Goal: Task Accomplishment & Management: Use online tool/utility

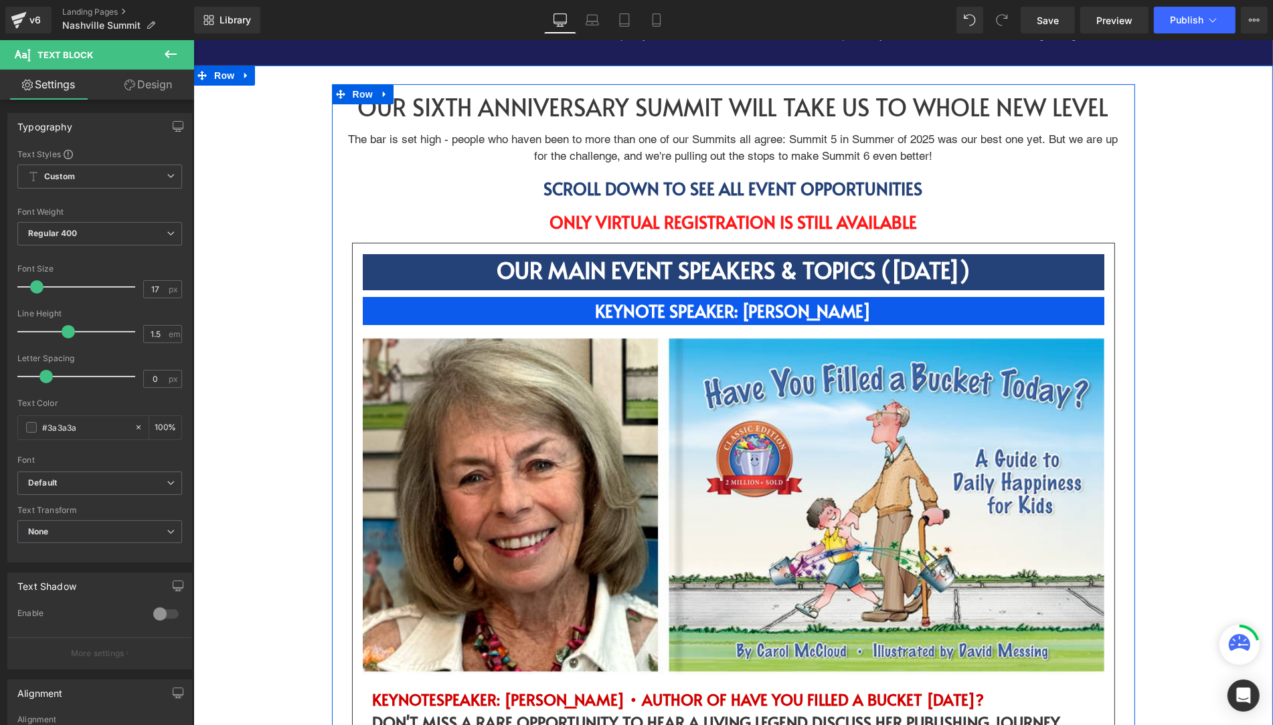
scroll to position [518, 0]
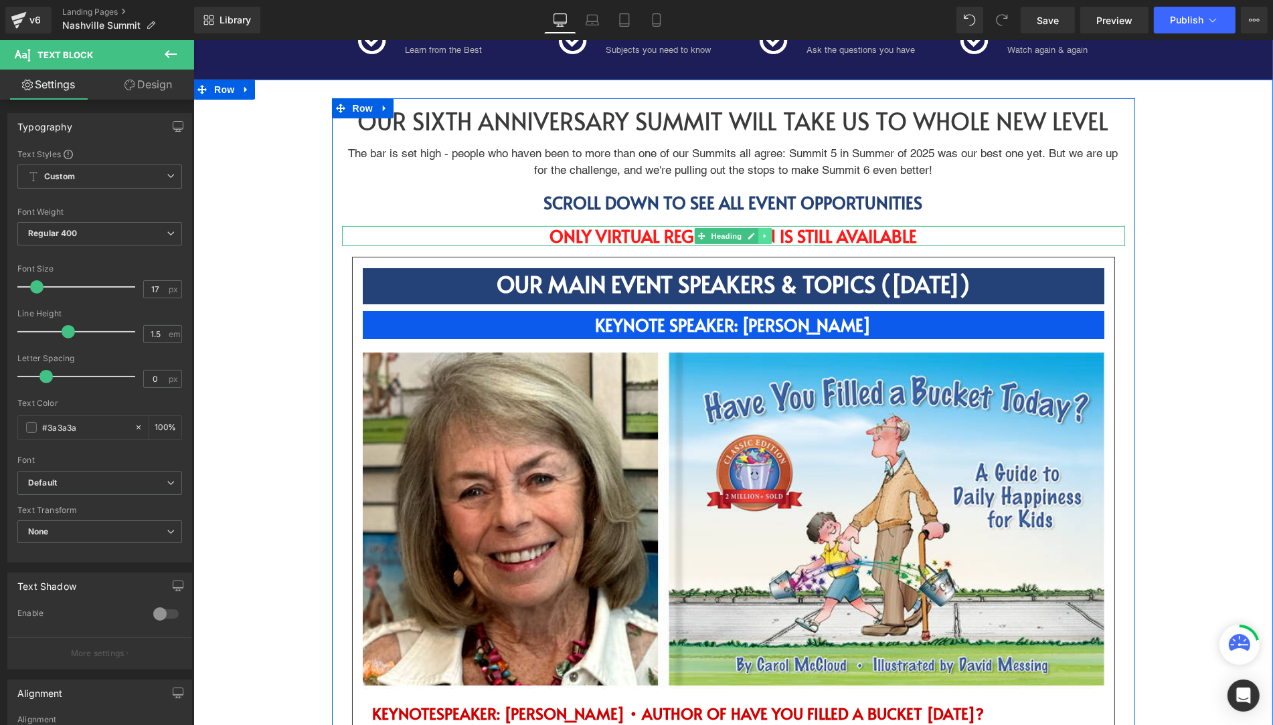
click at [763, 234] on icon at bounding box center [764, 236] width 2 height 5
click at [770, 236] on icon at bounding box center [771, 235] width 7 height 7
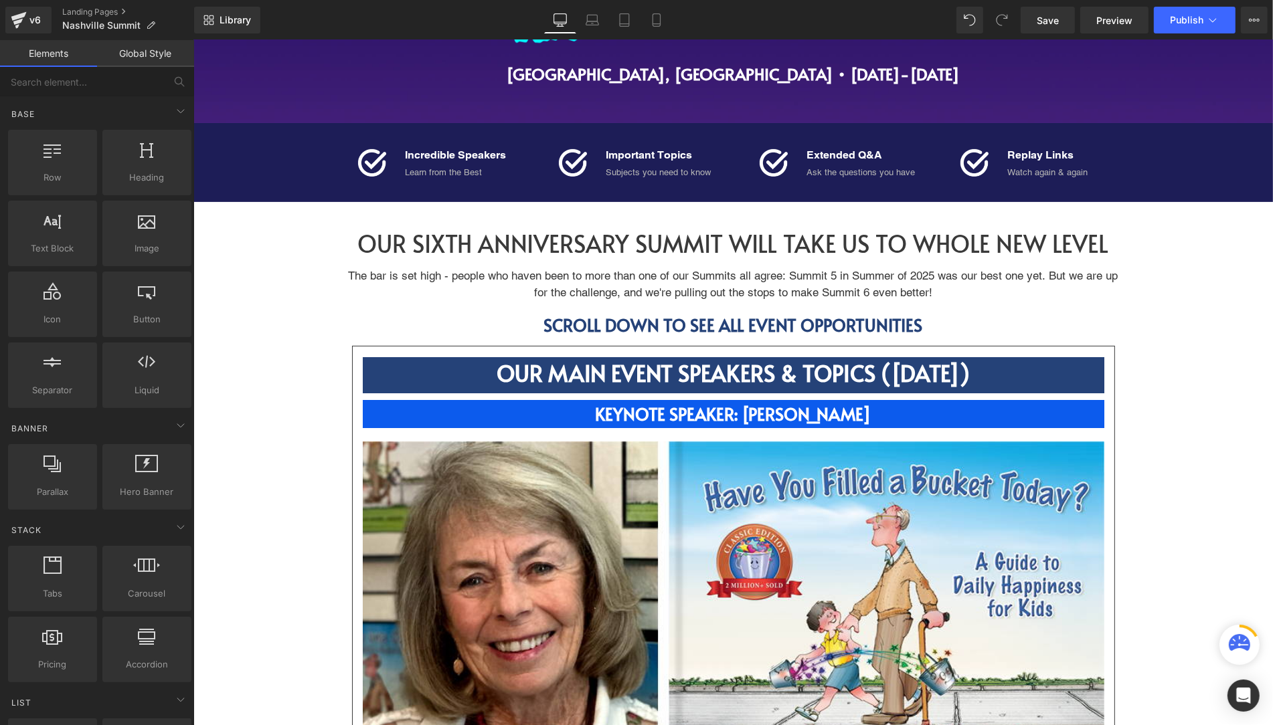
scroll to position [429, 0]
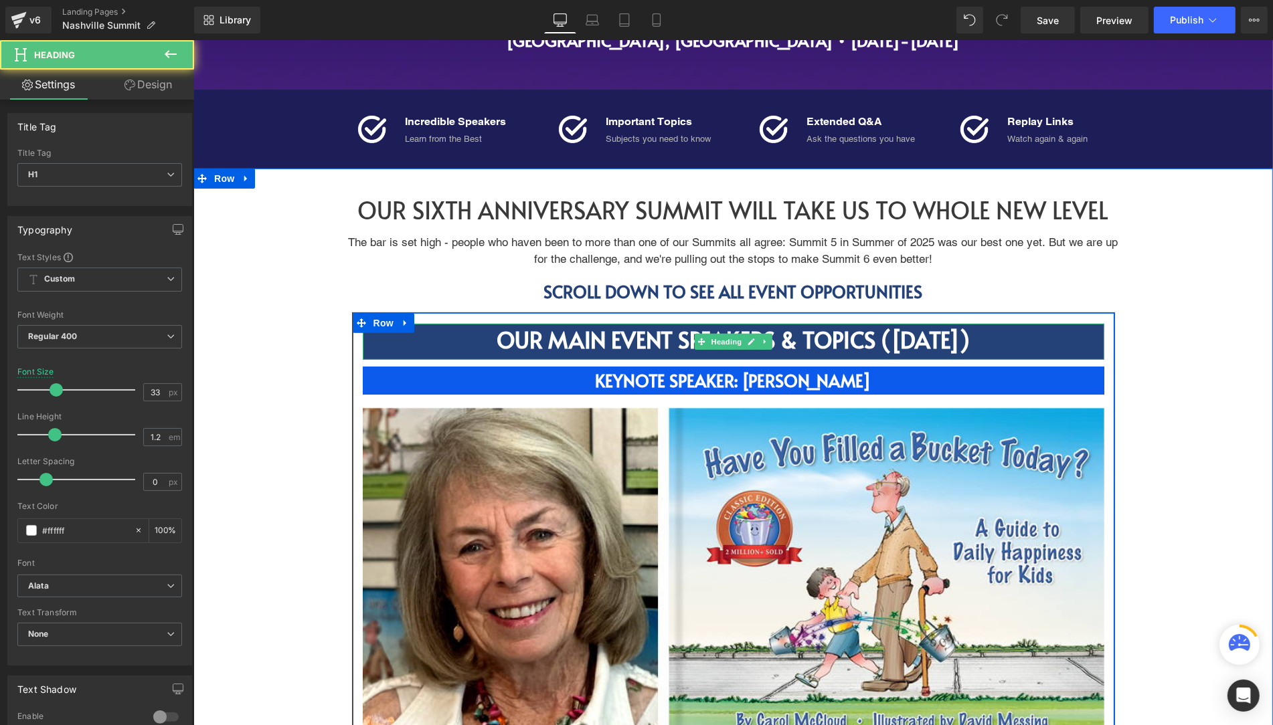
click at [955, 339] on strong "OUR MAIN EVENT SPEAKERS & TOPICS ([DATE])" at bounding box center [732, 340] width 473 height 30
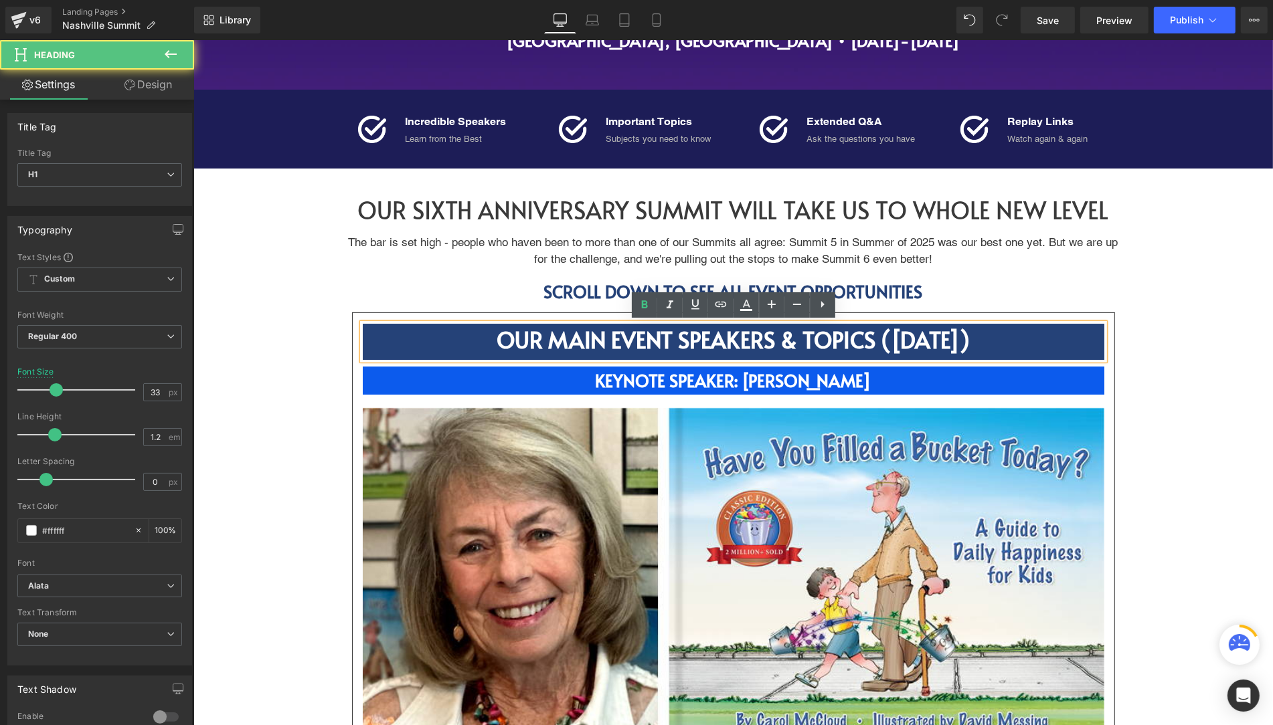
click at [955, 339] on strong "OUR MAIN EVENT SPEAKERS & TOPICS ([DATE])" at bounding box center [732, 340] width 473 height 30
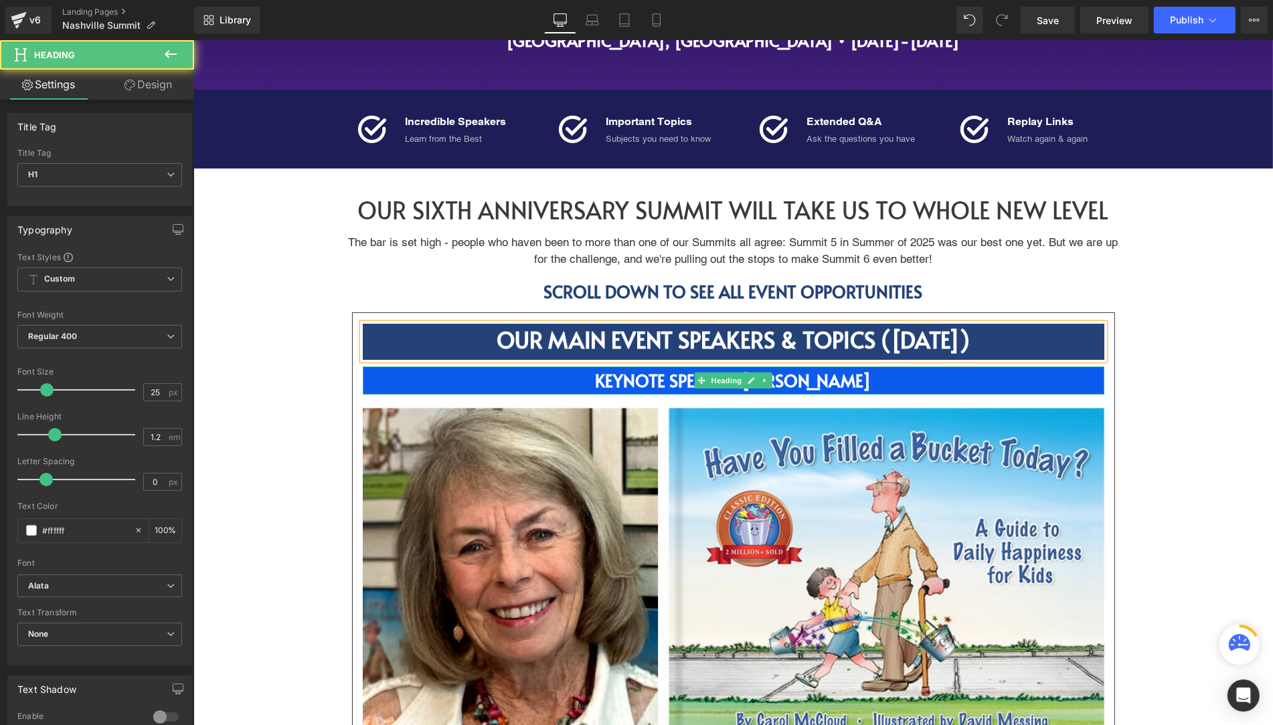
click at [833, 373] on strong "KEYNOTE SPEAKER: [PERSON_NAME]" at bounding box center [733, 380] width 276 height 23
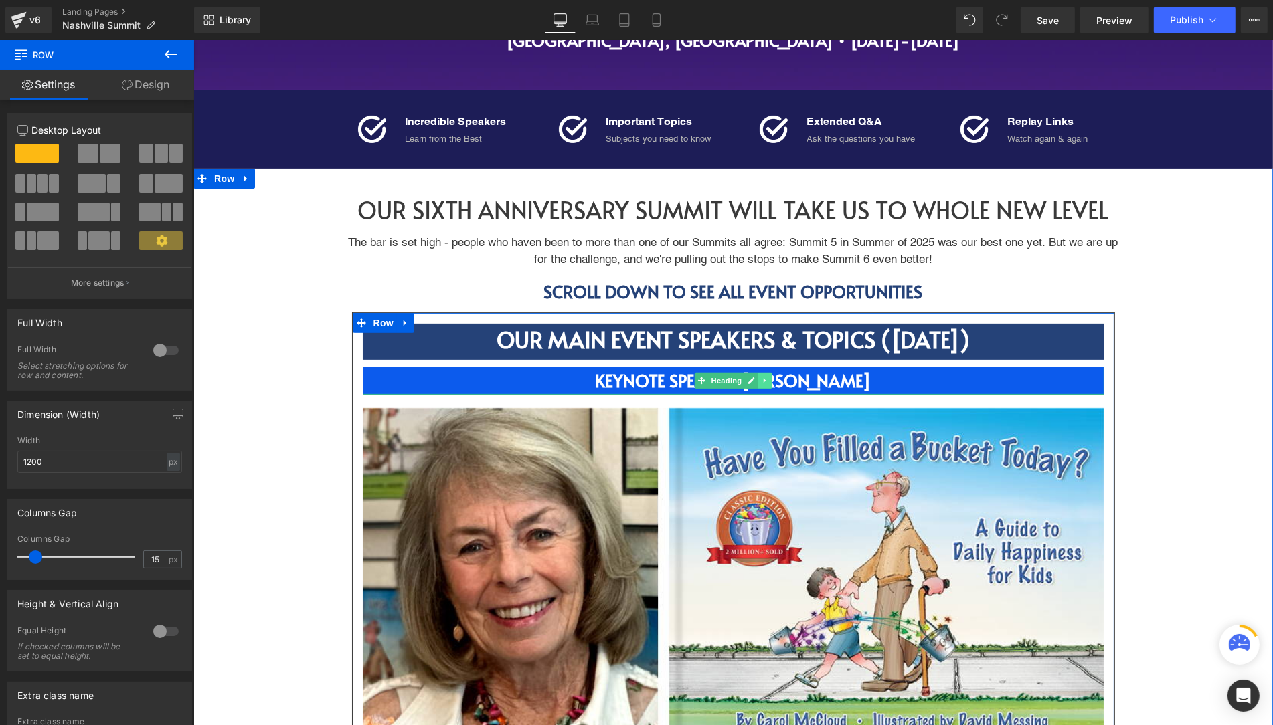
click at [768, 383] on link at bounding box center [764, 381] width 14 height 16
click at [772, 382] on icon at bounding box center [771, 380] width 7 height 7
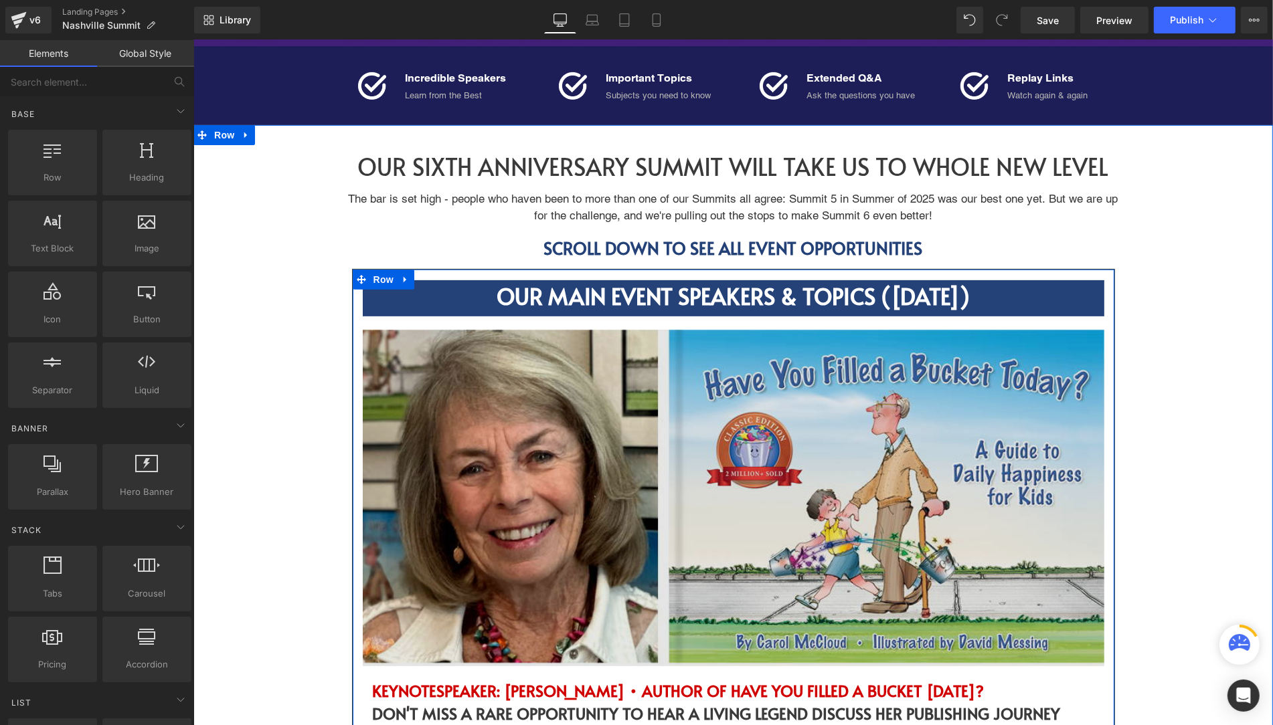
scroll to position [465, 0]
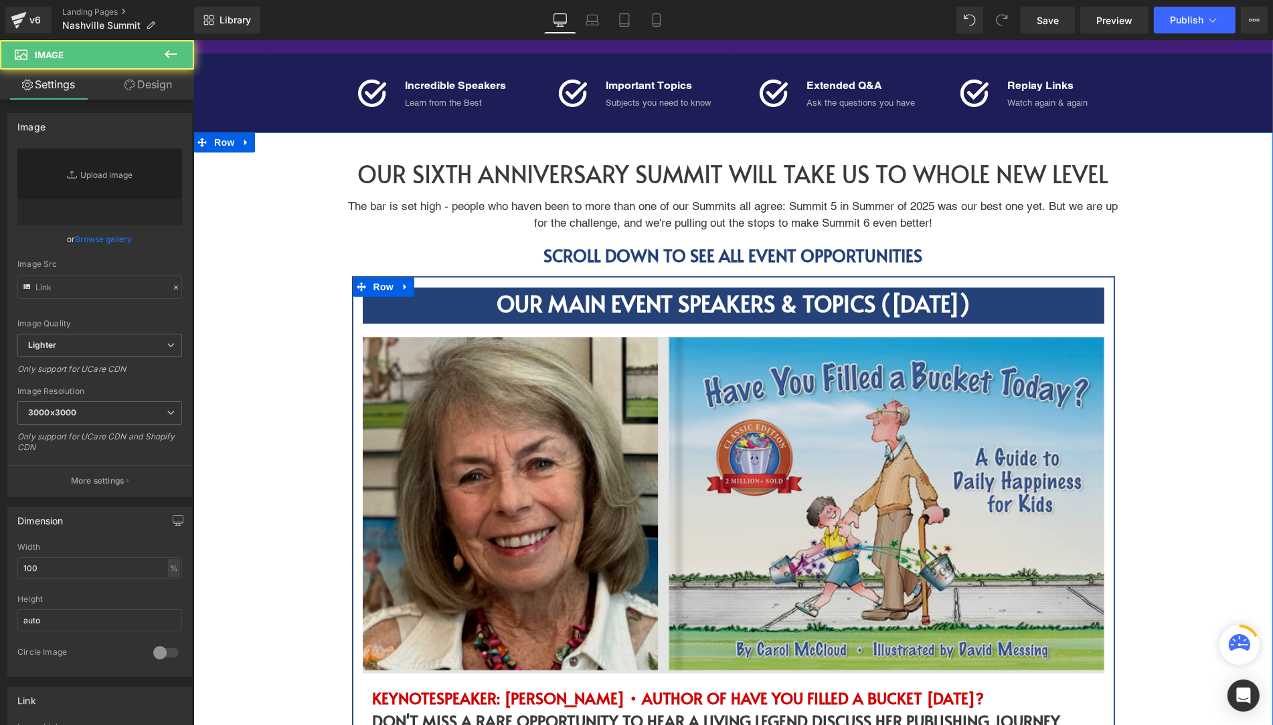
type input "[URL][DOMAIN_NAME][PERSON_NAME]"
click at [620, 404] on img at bounding box center [732, 505] width 741 height 337
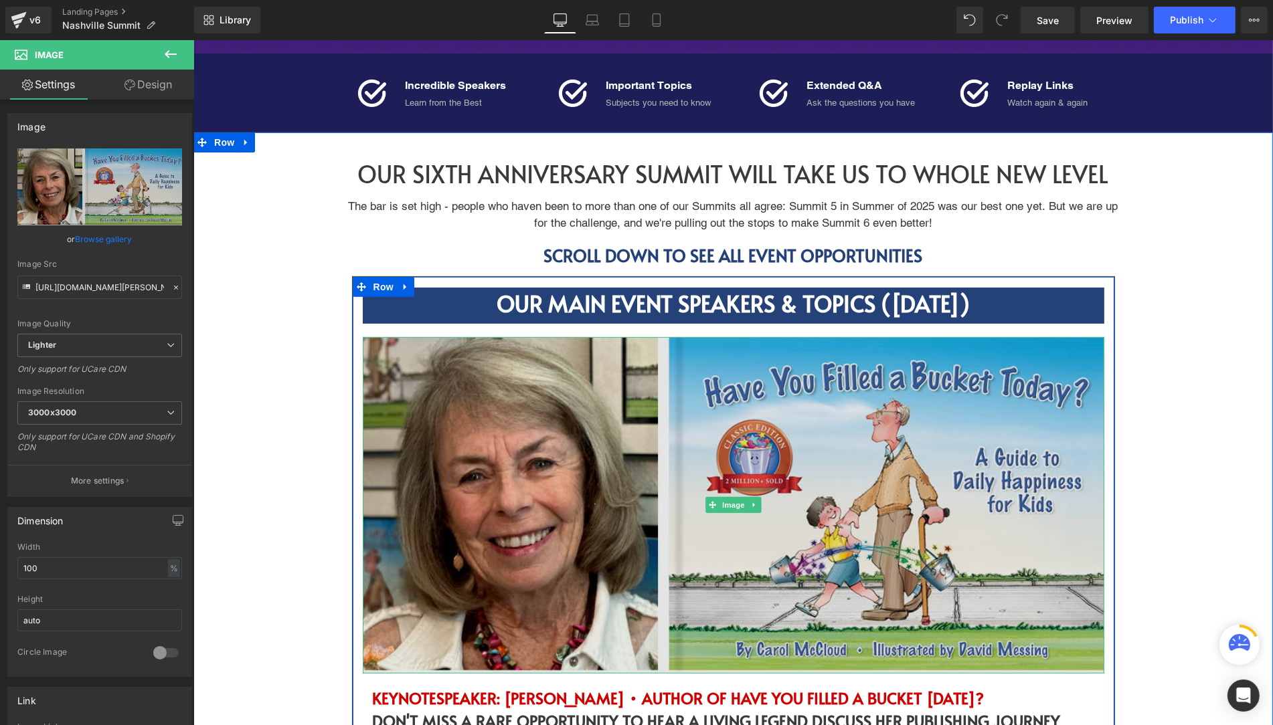
click at [697, 411] on img at bounding box center [732, 505] width 741 height 337
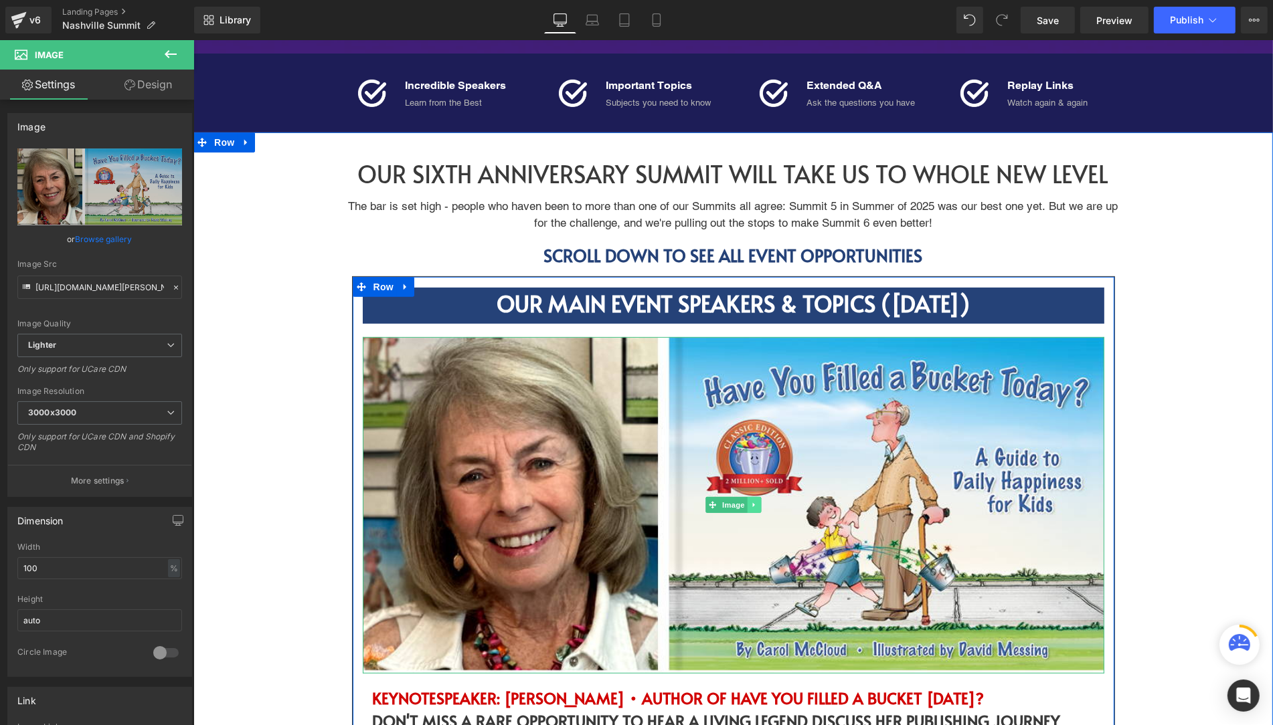
click at [750, 505] on icon at bounding box center [753, 505] width 7 height 8
